Goal: Information Seeking & Learning: Check status

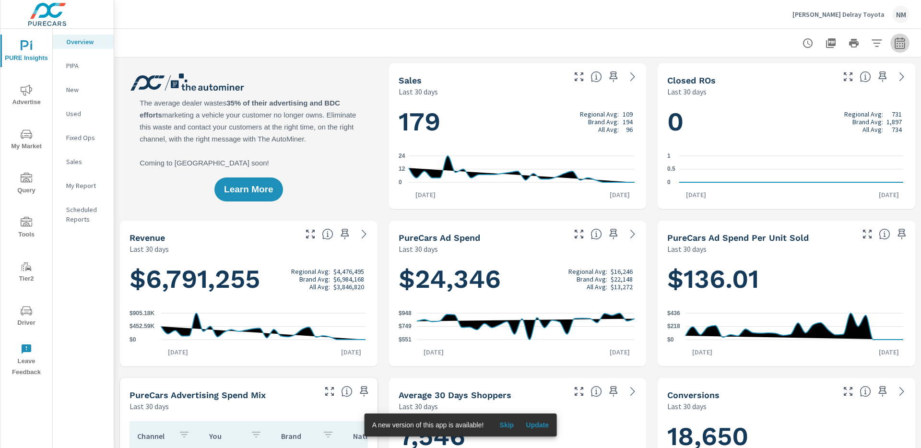
click at [897, 47] on icon "button" at bounding box center [899, 43] width 10 height 12
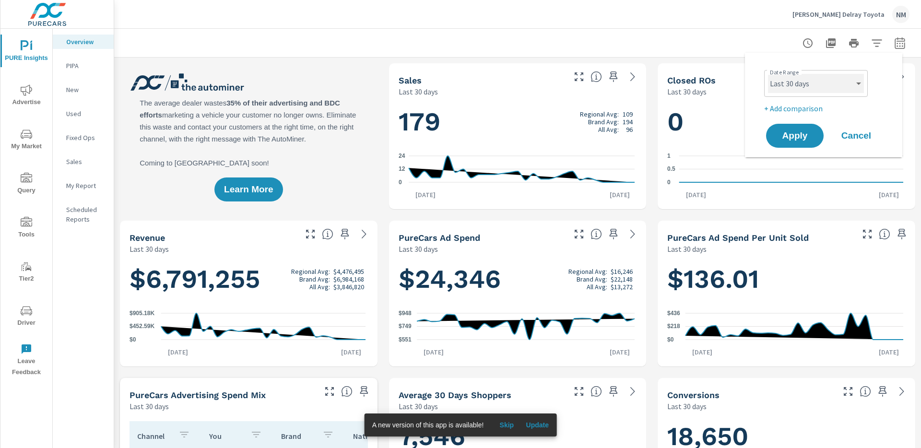
click at [819, 86] on select "Custom [DATE] Last week Last 7 days Last 14 days Last 30 days Last 45 days Last…" at bounding box center [816, 83] width 96 height 19
click at [768, 74] on select "Custom [DATE] Last week Last 7 days Last 14 days Last 30 days Last 45 days Last…" at bounding box center [816, 83] width 96 height 19
select select "Last month"
click at [806, 105] on p "+ Add comparison" at bounding box center [825, 109] width 123 height 12
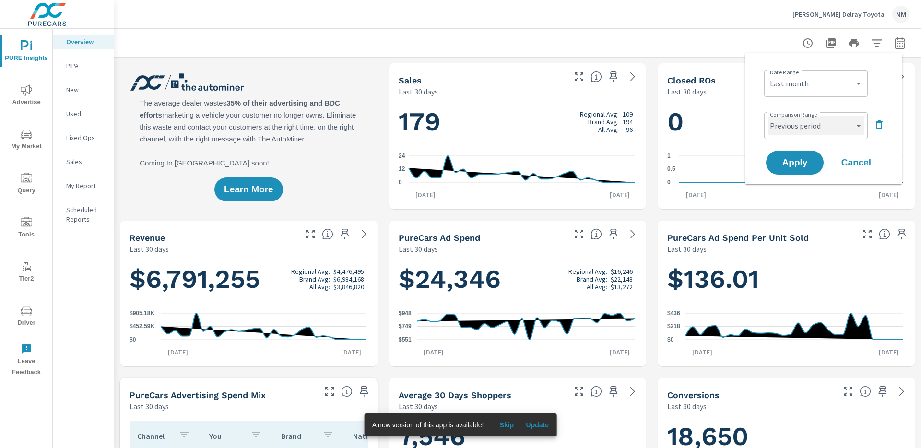
click at [815, 125] on select "Custom Previous period Previous month Previous year" at bounding box center [816, 125] width 96 height 19
click at [768, 116] on select "Custom Previous period Previous month Previous year" at bounding box center [816, 125] width 96 height 19
select select "Previous month"
click at [790, 166] on span "Apply" at bounding box center [794, 162] width 39 height 9
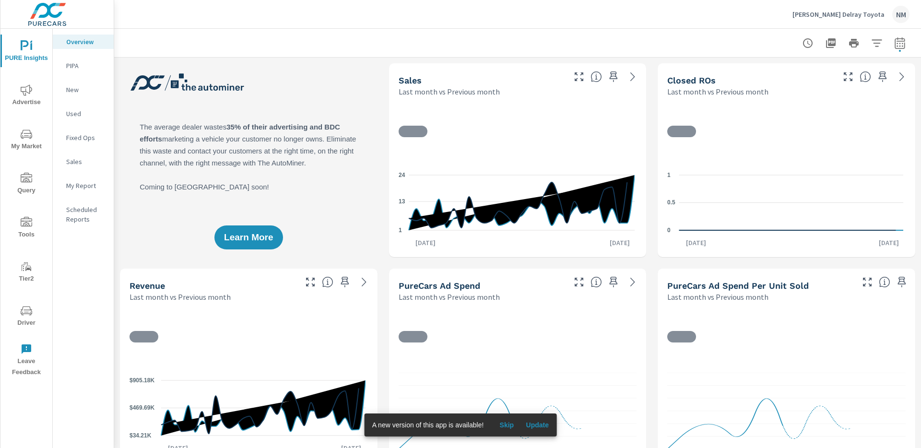
scroll to position [0, 0]
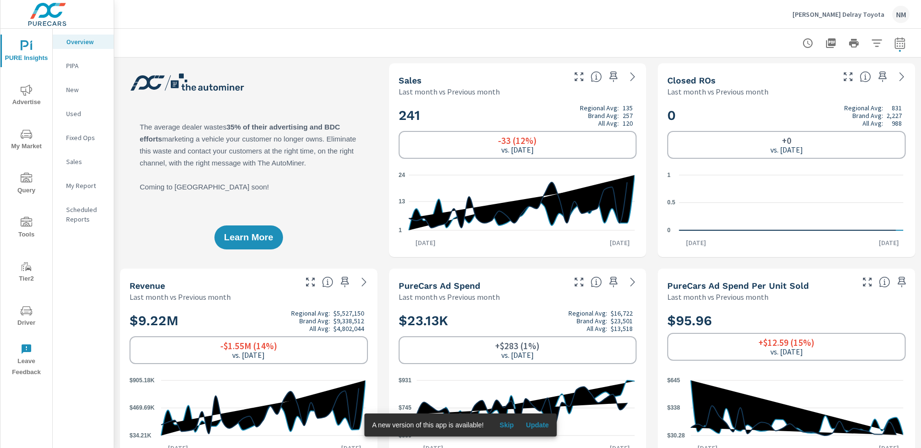
click at [81, 93] on p "New" at bounding box center [86, 90] width 40 height 10
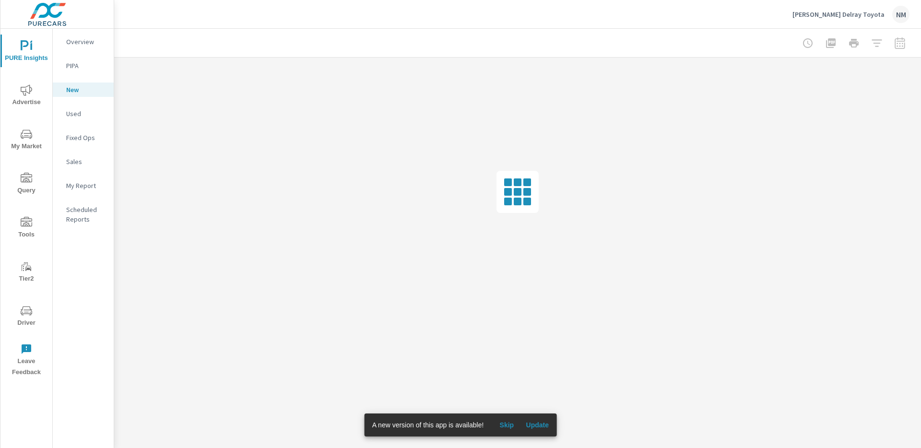
click at [537, 424] on span "Update" at bounding box center [537, 425] width 23 height 9
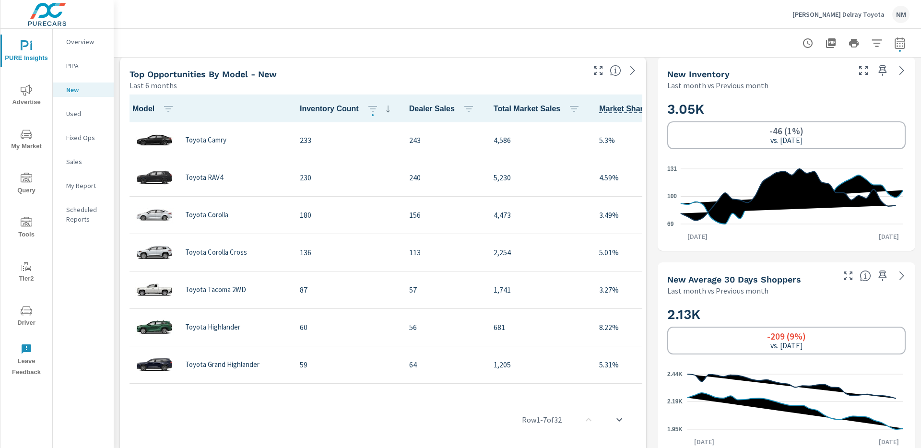
scroll to position [407, 0]
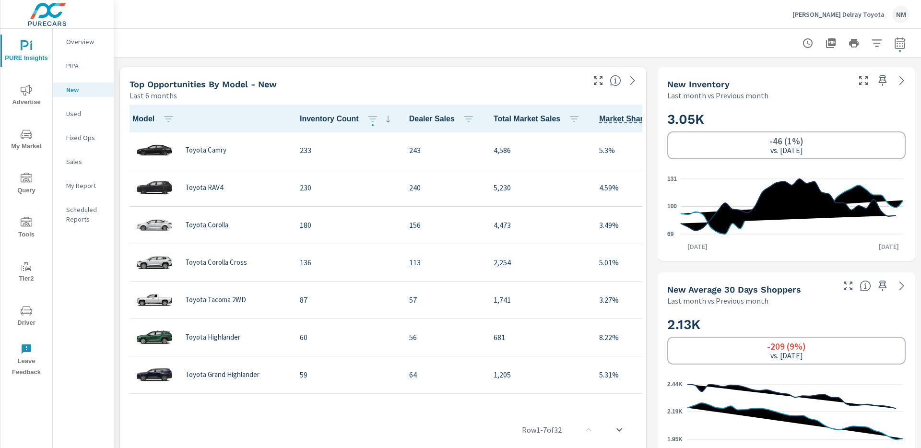
drag, startPoint x: 456, startPoint y: 402, endPoint x: 511, endPoint y: 404, distance: 54.7
click at [511, 404] on div "Row 1 - 7 of 32" at bounding box center [383, 430] width 518 height 58
drag, startPoint x: 501, startPoint y: 401, endPoint x: 513, endPoint y: 402, distance: 12.0
click at [512, 402] on div "Row 1 - 7 of 32" at bounding box center [383, 430] width 518 height 58
drag, startPoint x: 513, startPoint y: 402, endPoint x: 537, endPoint y: 398, distance: 24.8
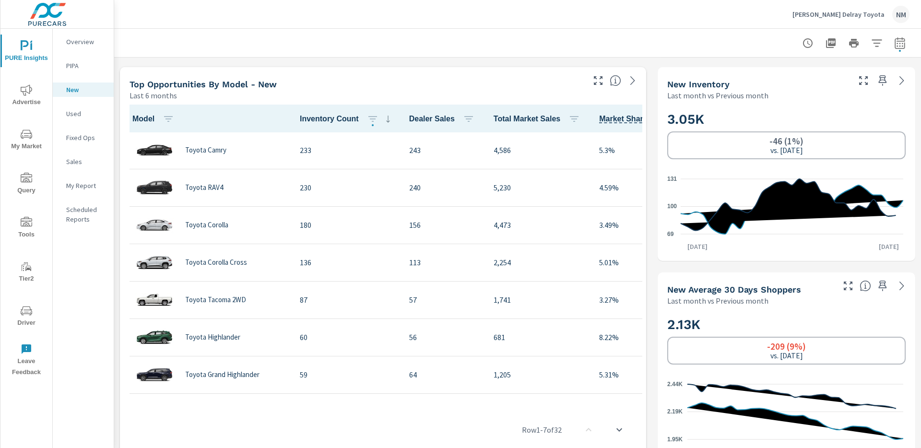
click at [530, 398] on div "Model Inventory Count Dealer Sales Total Market Sales Market Share Toyota Camry…" at bounding box center [383, 284] width 518 height 358
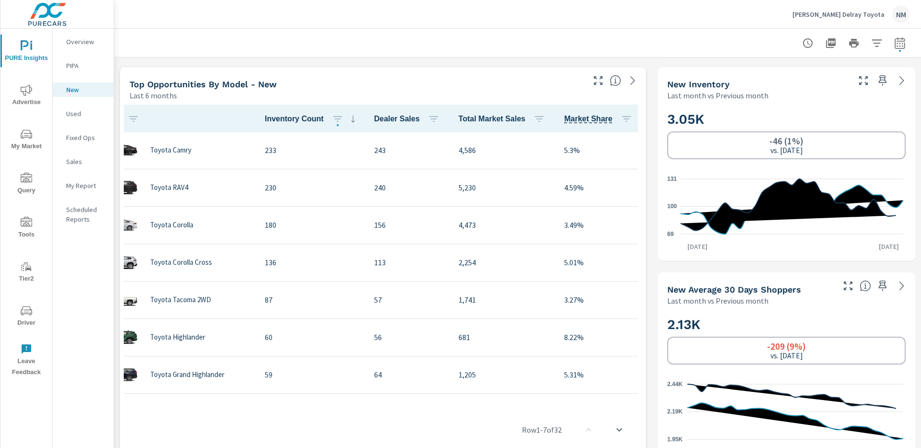
scroll to position [0, 48]
drag, startPoint x: 408, startPoint y: 404, endPoint x: 389, endPoint y: 406, distance: 19.2
click at [389, 406] on div "Row 1 - 7 of 32" at bounding box center [383, 430] width 518 height 58
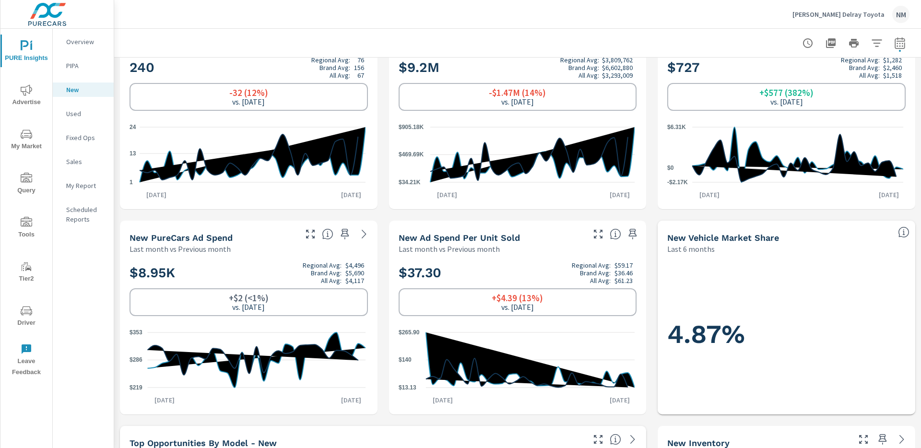
scroll to position [0, 0]
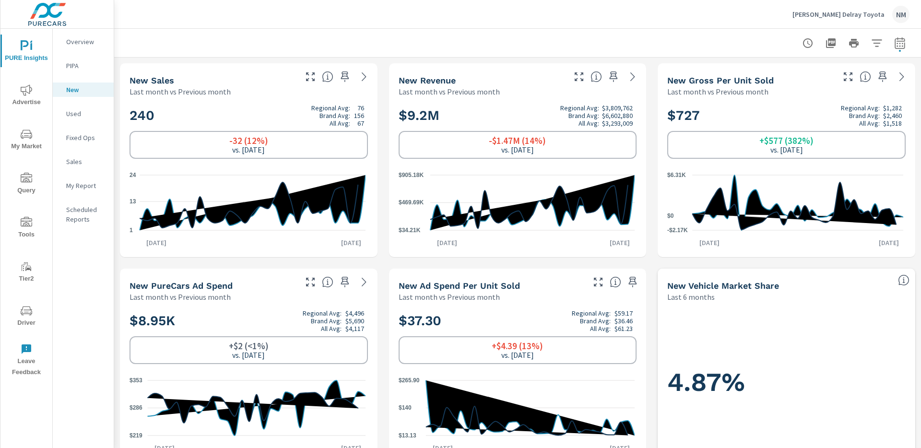
click at [77, 44] on p "Overview" at bounding box center [86, 42] width 40 height 10
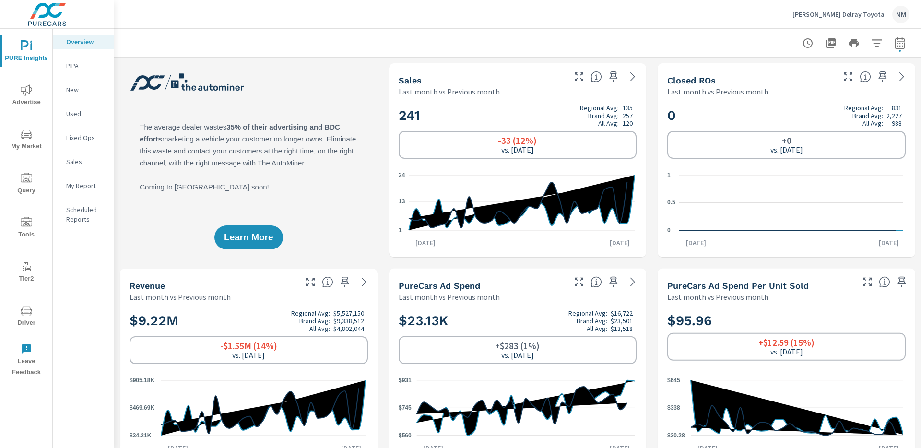
scroll to position [0, 0]
click at [830, 12] on p "[PERSON_NAME] Delray Toyota" at bounding box center [838, 14] width 92 height 9
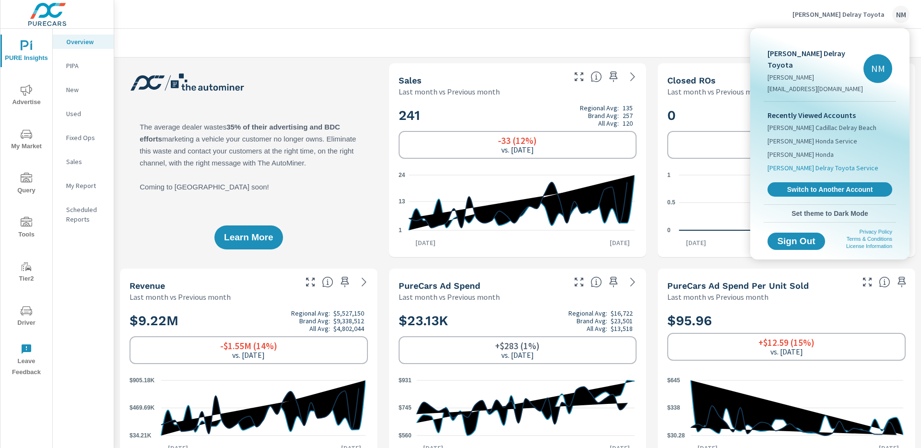
click at [828, 163] on span "Ed Morse Delray Toyota Service" at bounding box center [822, 168] width 111 height 10
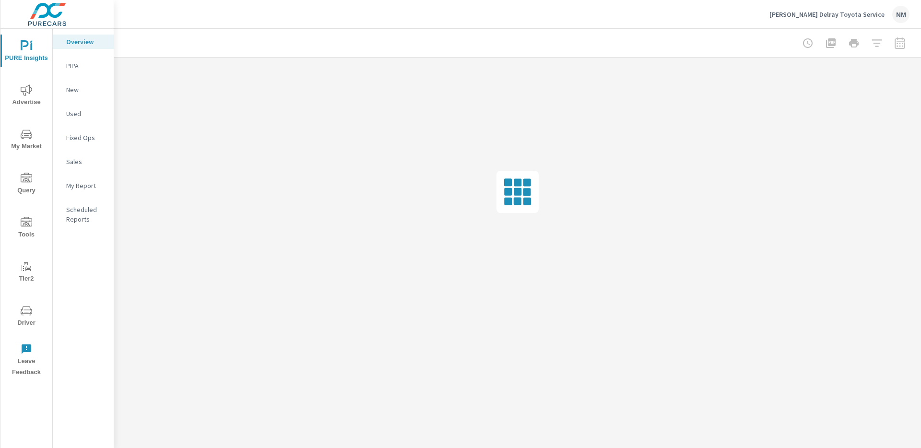
click at [33, 98] on span "Advertise" at bounding box center [26, 95] width 46 height 23
click at [80, 67] on p "Search" at bounding box center [86, 66] width 40 height 10
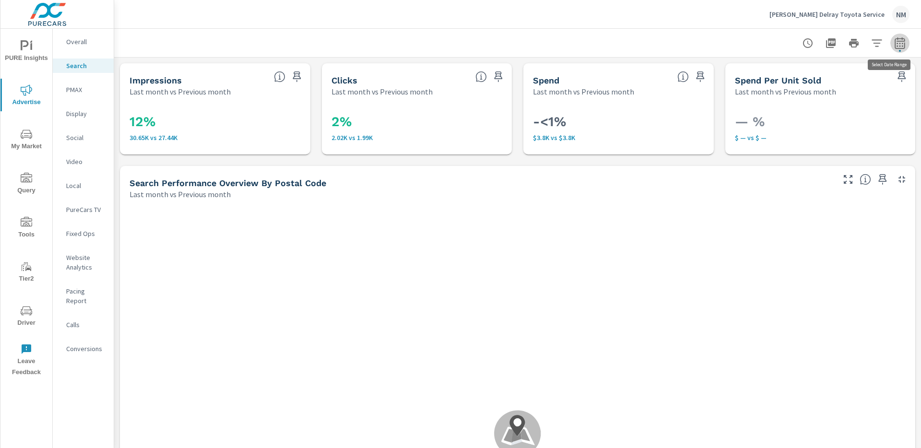
click at [894, 42] on icon "button" at bounding box center [900, 43] width 12 height 12
select select "Last month"
select select "Previous month"
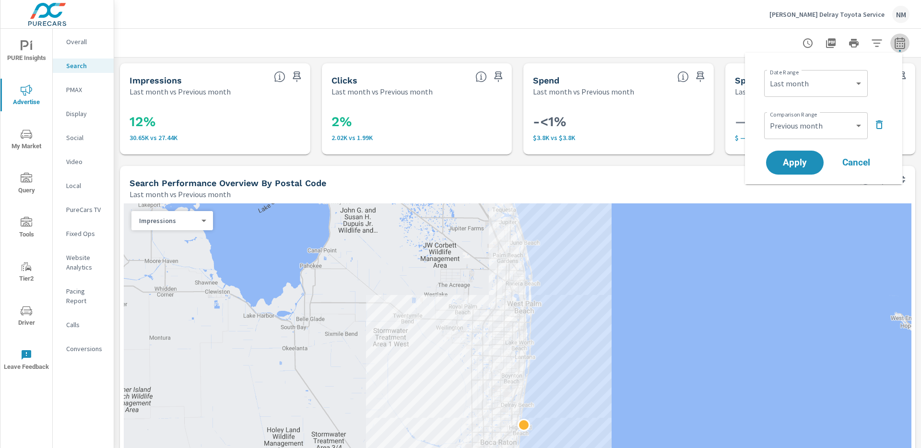
click at [894, 42] on icon "button" at bounding box center [900, 43] width 12 height 12
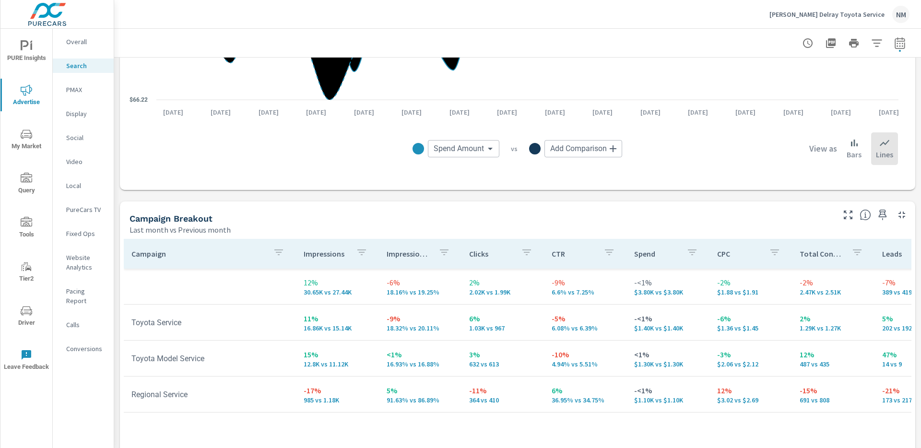
scroll to position [804, 0]
